Goal: Information Seeking & Learning: Check status

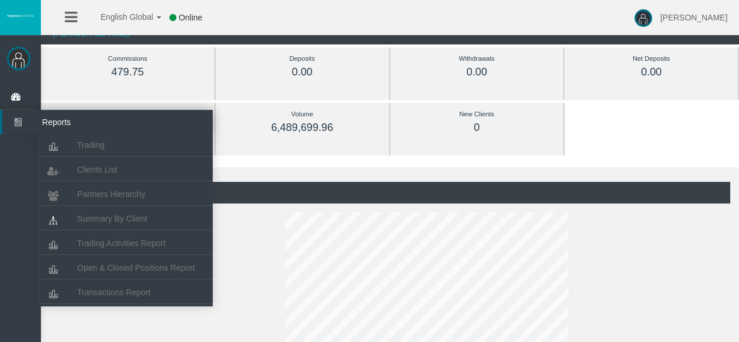
scroll to position [67, 0]
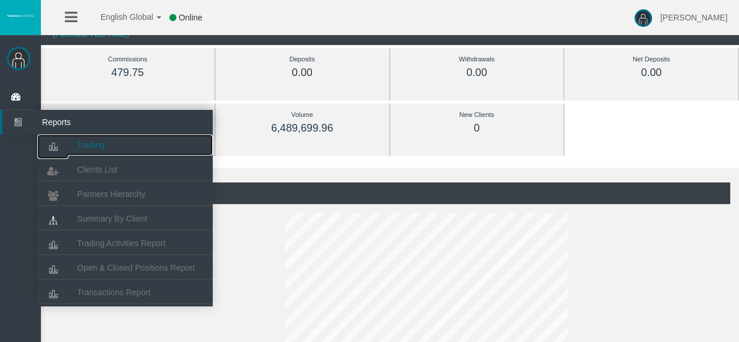
click at [77, 138] on link "Trading" at bounding box center [124, 144] width 175 height 21
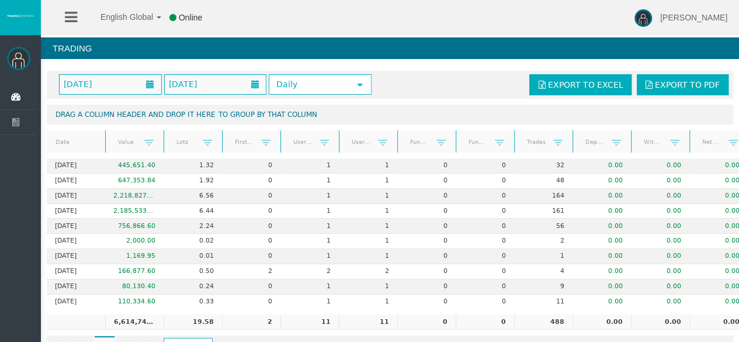
scroll to position [40, 0]
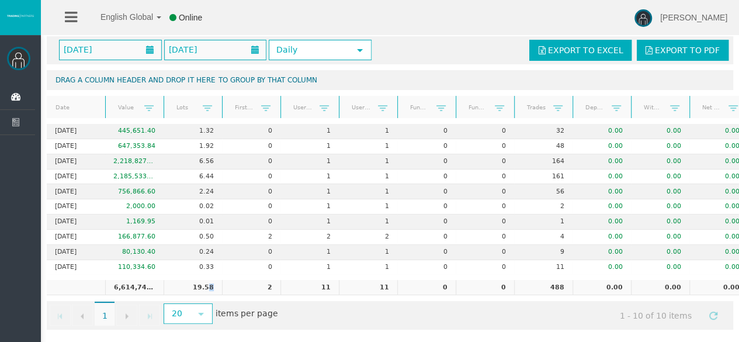
drag, startPoint x: 210, startPoint y: 278, endPoint x: 223, endPoint y: 278, distance: 12.9
click at [223, 280] on tr "6,614,745.31 19.58 2 11 11 0 0 488 0.00 0.00 0.00" at bounding box center [397, 287] width 701 height 15
click at [223, 280] on td "2" at bounding box center [251, 287] width 58 height 15
drag, startPoint x: 543, startPoint y: 282, endPoint x: 570, endPoint y: 283, distance: 26.9
click at [570, 283] on td "488" at bounding box center [543, 287] width 58 height 15
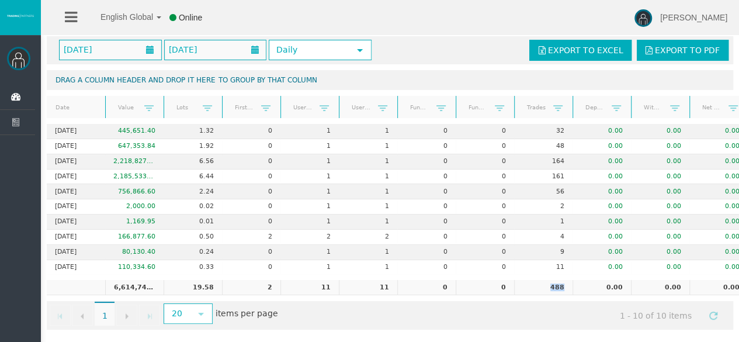
click at [570, 283] on td "488" at bounding box center [543, 287] width 58 height 15
drag, startPoint x: 570, startPoint y: 283, endPoint x: 545, endPoint y: 279, distance: 25.6
click at [545, 280] on td "488" at bounding box center [543, 287] width 58 height 15
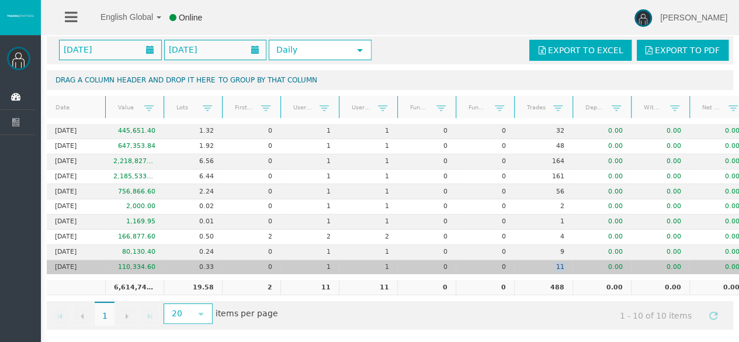
drag, startPoint x: 571, startPoint y: 251, endPoint x: 556, endPoint y: 256, distance: 16.6
click at [556, 260] on td "11" at bounding box center [543, 267] width 58 height 15
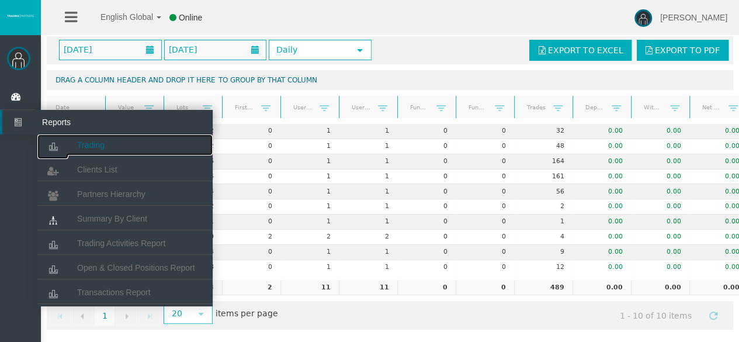
click at [83, 138] on link "Trading" at bounding box center [124, 144] width 175 height 21
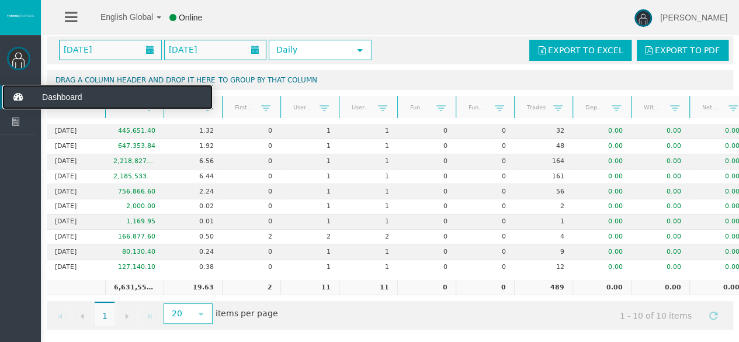
click at [15, 101] on icon at bounding box center [17, 97] width 31 height 25
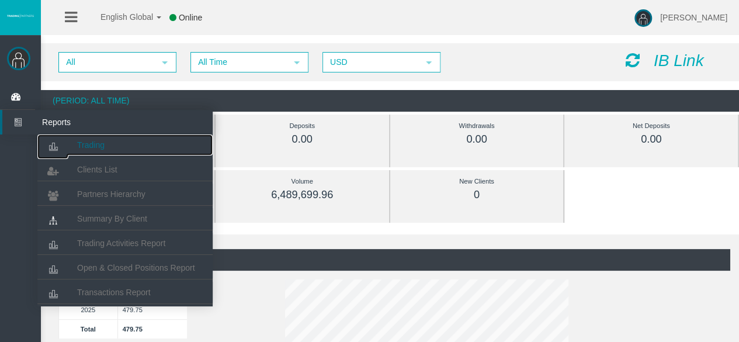
click at [83, 149] on span "Trading" at bounding box center [90, 144] width 27 height 9
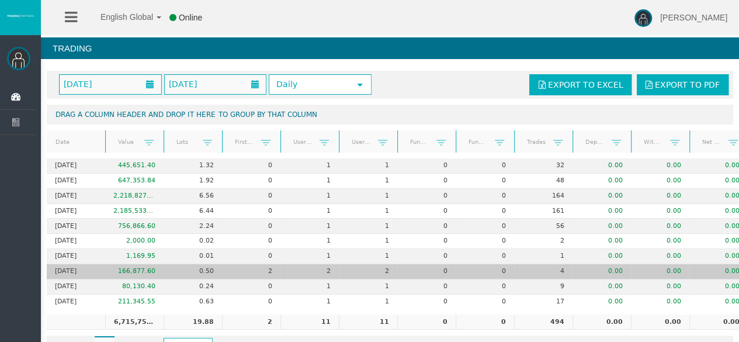
scroll to position [0, 33]
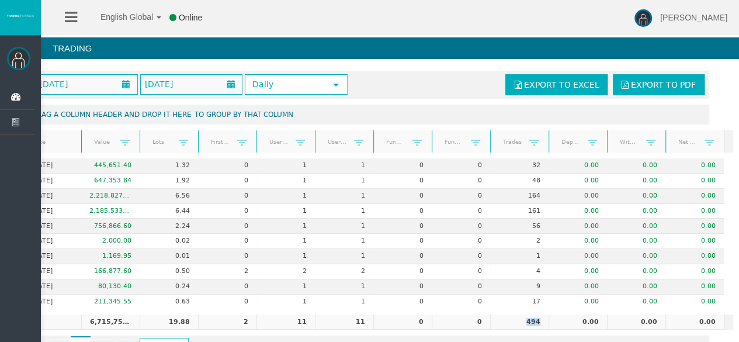
drag, startPoint x: 516, startPoint y: 316, endPoint x: 537, endPoint y: 317, distance: 21.6
click at [537, 317] on td "494" at bounding box center [519, 321] width 58 height 15
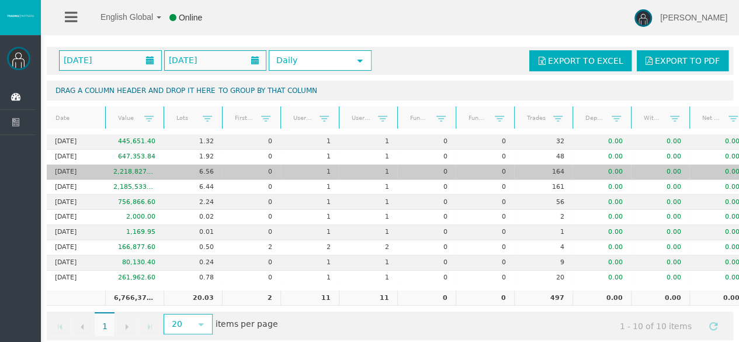
scroll to position [25, 0]
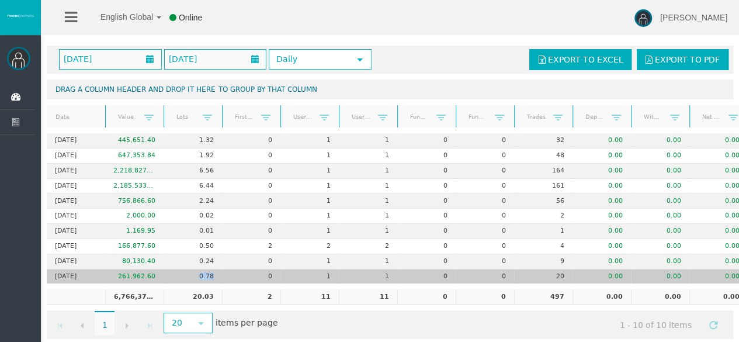
drag, startPoint x: 193, startPoint y: 273, endPoint x: 214, endPoint y: 271, distance: 21.2
click at [214, 271] on td "0.78" at bounding box center [193, 276] width 58 height 15
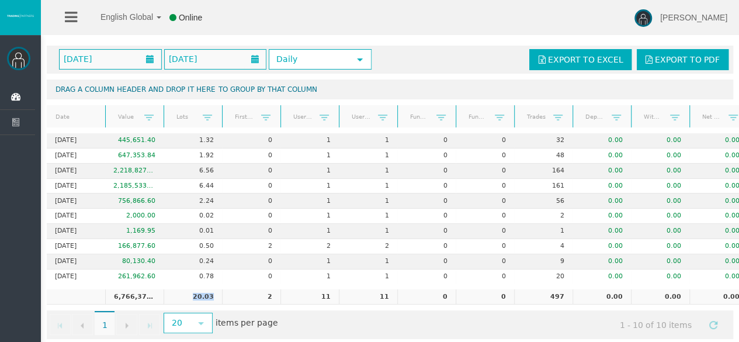
drag, startPoint x: 193, startPoint y: 294, endPoint x: 217, endPoint y: 294, distance: 23.4
click at [217, 294] on td "20.03" at bounding box center [193, 296] width 58 height 15
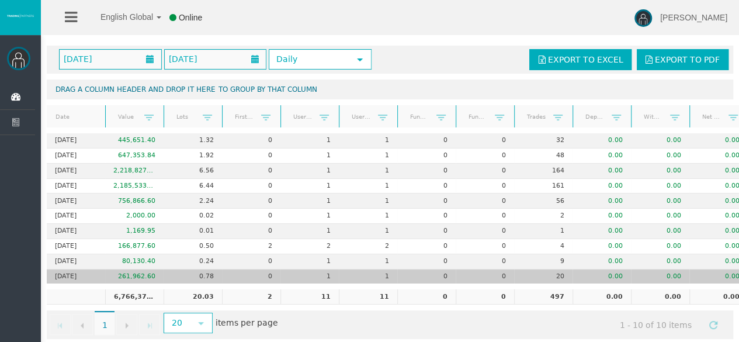
click at [562, 273] on td "20" at bounding box center [543, 276] width 58 height 15
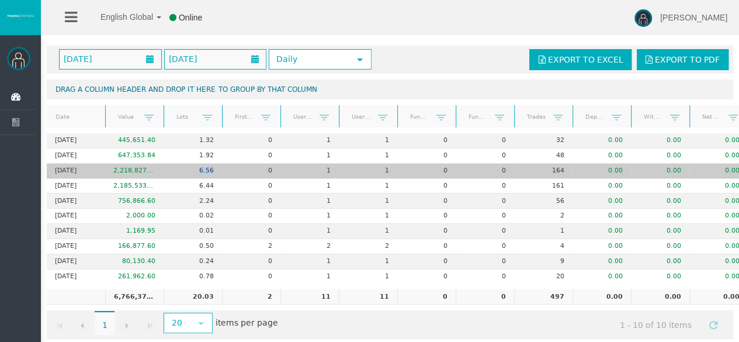
drag, startPoint x: 216, startPoint y: 168, endPoint x: 189, endPoint y: 168, distance: 26.3
click at [189, 168] on td "6.56" at bounding box center [193, 171] width 58 height 15
drag, startPoint x: 189, startPoint y: 168, endPoint x: 207, endPoint y: 168, distance: 18.1
click at [207, 168] on td "6.56" at bounding box center [193, 171] width 58 height 15
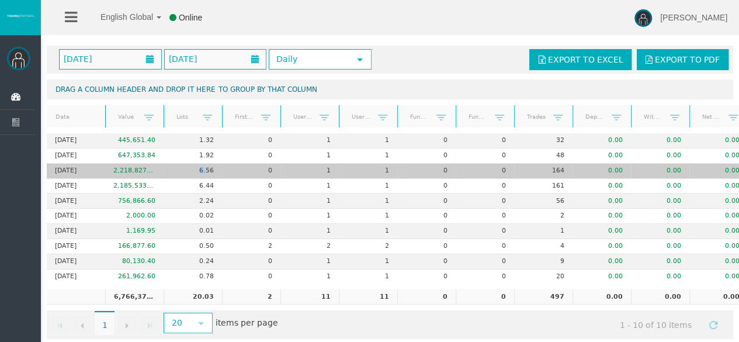
click at [207, 168] on td "6.56" at bounding box center [193, 171] width 58 height 15
